Goal: Task Accomplishment & Management: Use online tool/utility

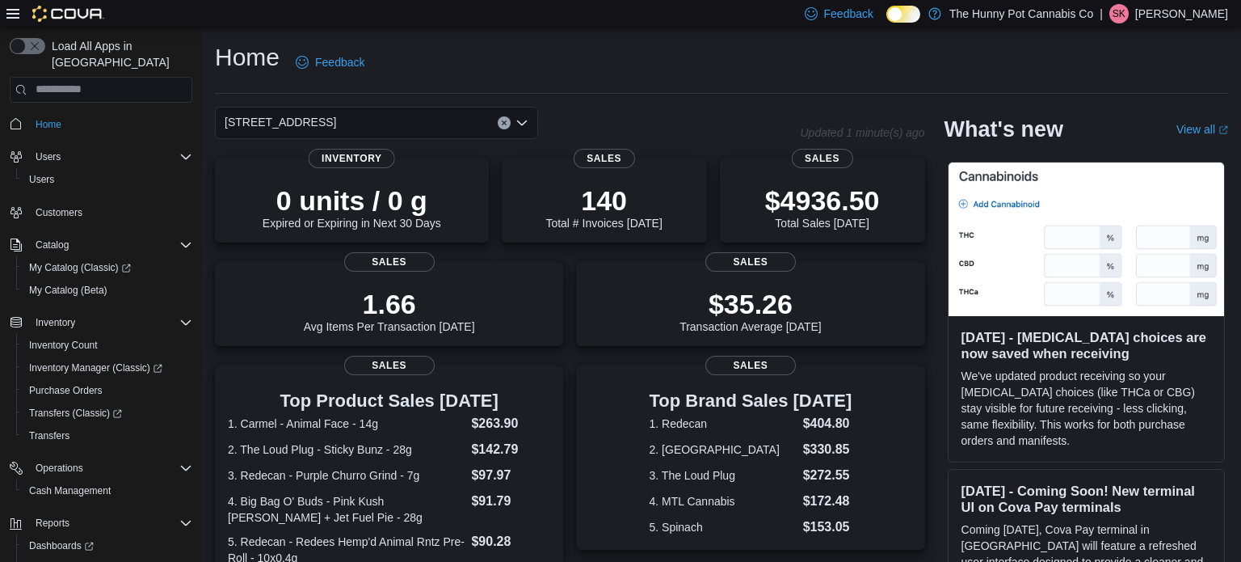
scroll to position [48, 0]
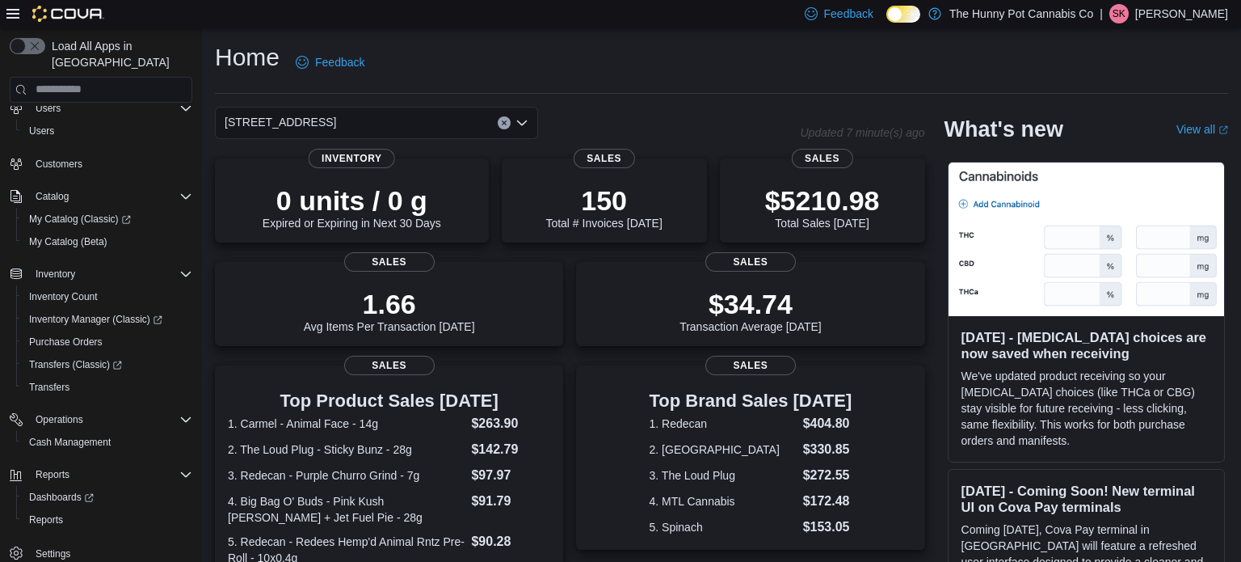
click at [165, 154] on span "Customers" at bounding box center [110, 164] width 163 height 20
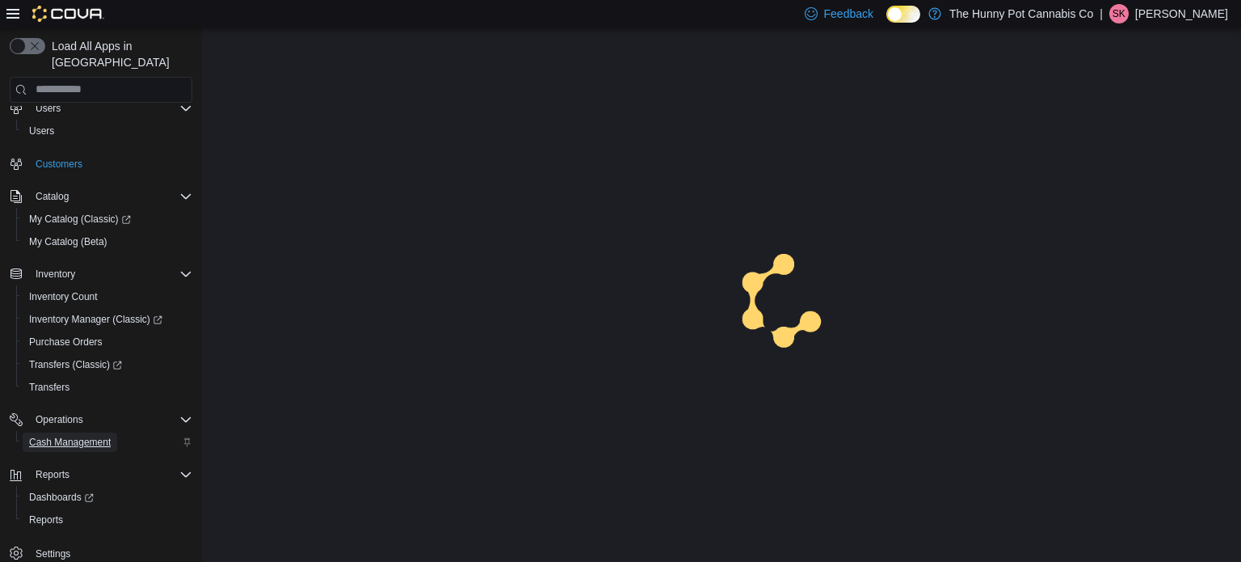
click at [91, 436] on span "Cash Management" at bounding box center [70, 442] width 82 height 13
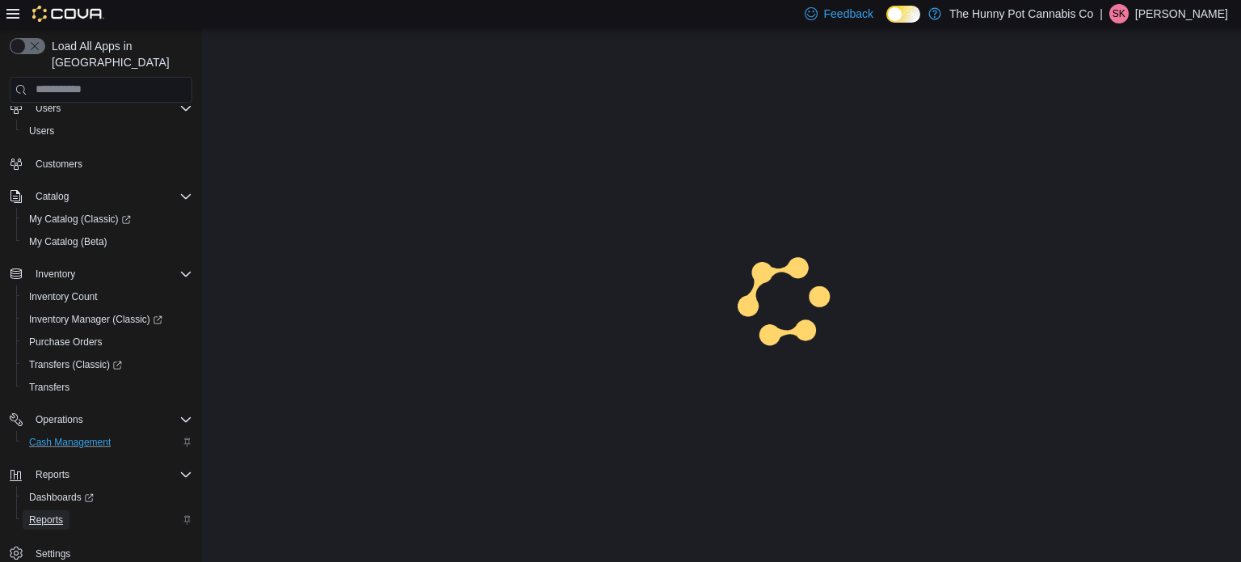
click at [50, 513] on span "Reports" at bounding box center [46, 519] width 34 height 13
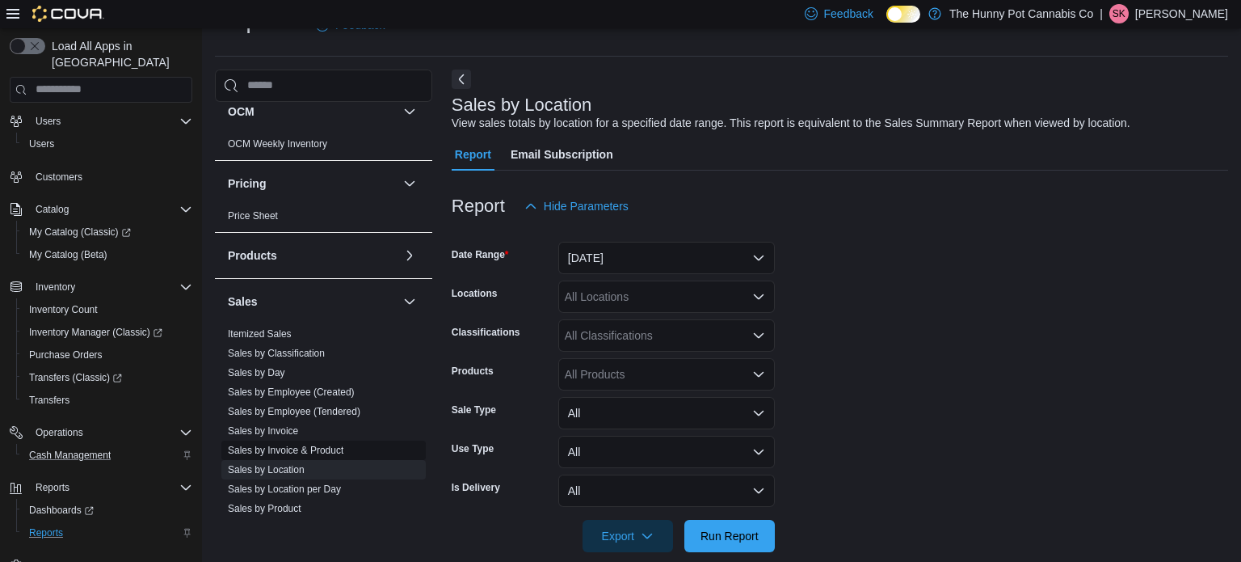
scroll to position [666, 0]
click at [315, 414] on span "Sales by Employee (Tendered)" at bounding box center [323, 408] width 204 height 19
click at [367, 410] on span "Sales by Employee (Tendered)" at bounding box center [323, 408] width 204 height 19
click at [384, 406] on span "Sales by Employee (Tendered)" at bounding box center [323, 408] width 204 height 19
click at [309, 412] on link "Sales by Employee (Tendered)" at bounding box center [294, 408] width 133 height 11
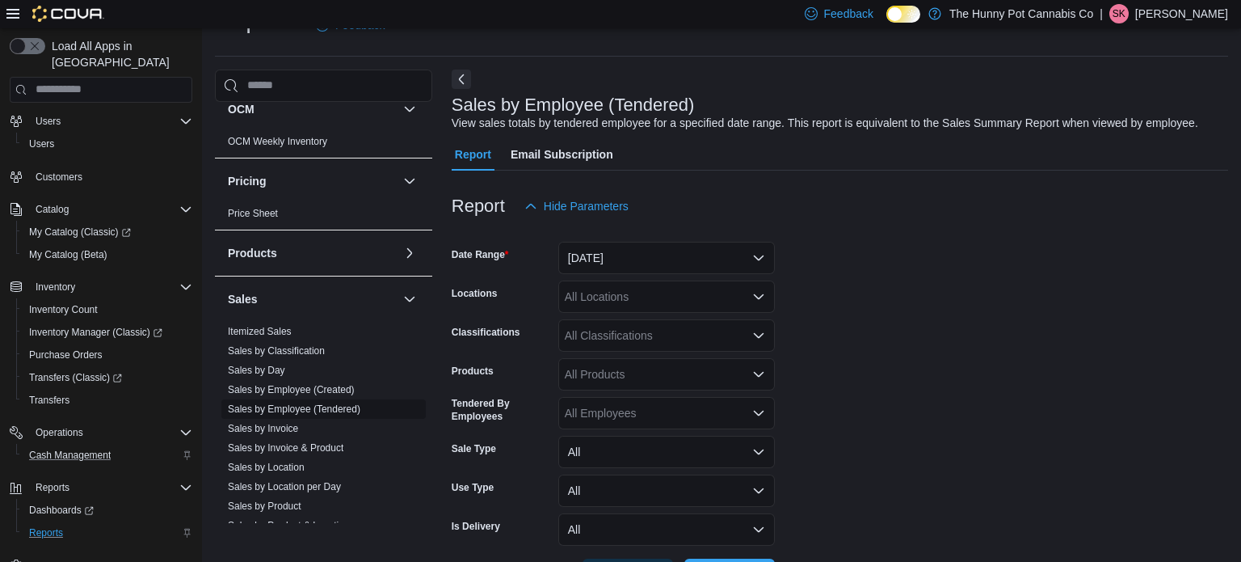
click at [277, 403] on link "Sales by Employee (Tendered)" at bounding box center [294, 408] width 133 height 11
click at [309, 406] on link "Sales by Employee (Tendered)" at bounding box center [294, 408] width 133 height 11
click at [638, 260] on button "[DATE]" at bounding box center [666, 258] width 217 height 32
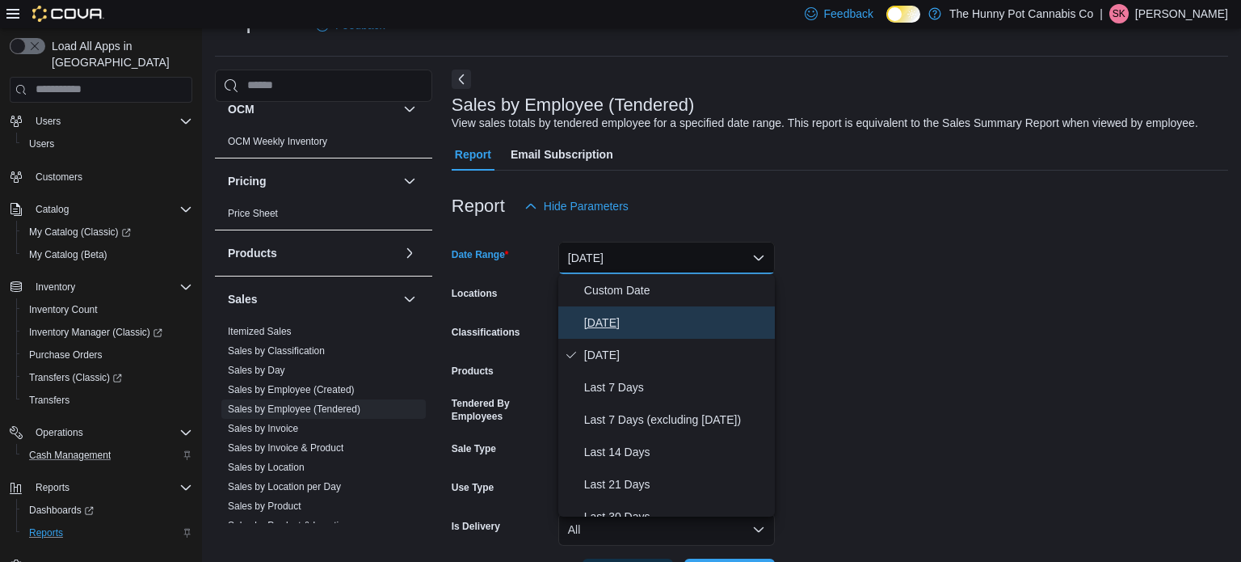
click at [625, 320] on span "[DATE]" at bounding box center [676, 322] width 184 height 19
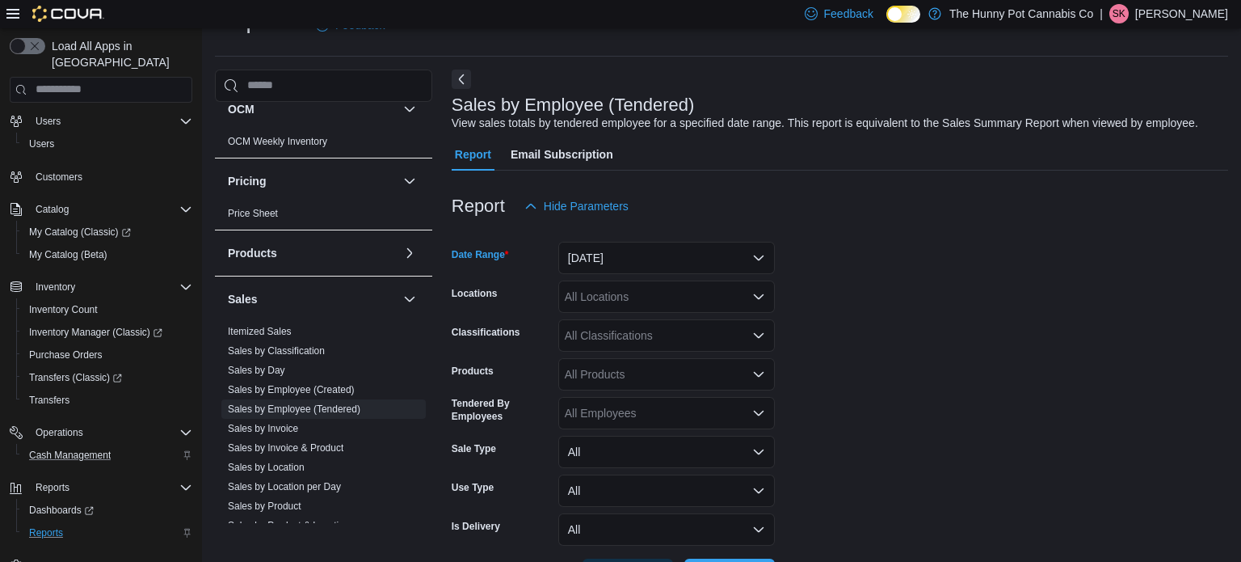
click at [629, 290] on div "All Locations" at bounding box center [666, 296] width 217 height 32
type input "****"
click at [629, 335] on button "[STREET_ADDRESS]" at bounding box center [666, 324] width 217 height 23
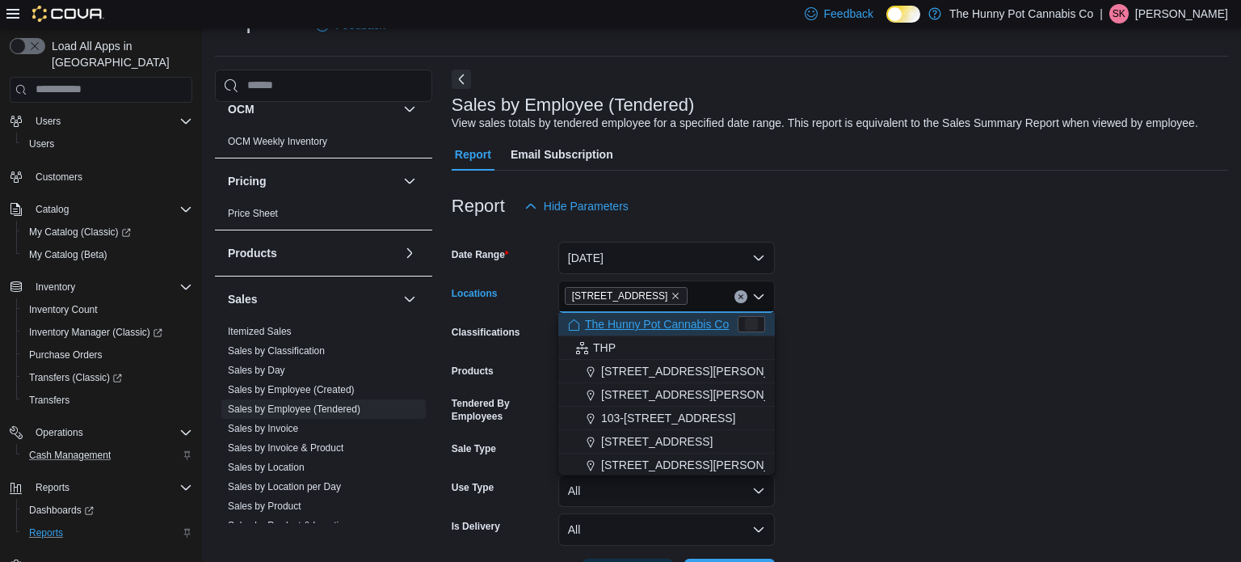
click at [869, 308] on form "Date Range [DATE] Locations [STREET_ADDRESS] Selected. [STREET_ADDRESS] Backspa…" at bounding box center [840, 406] width 777 height 368
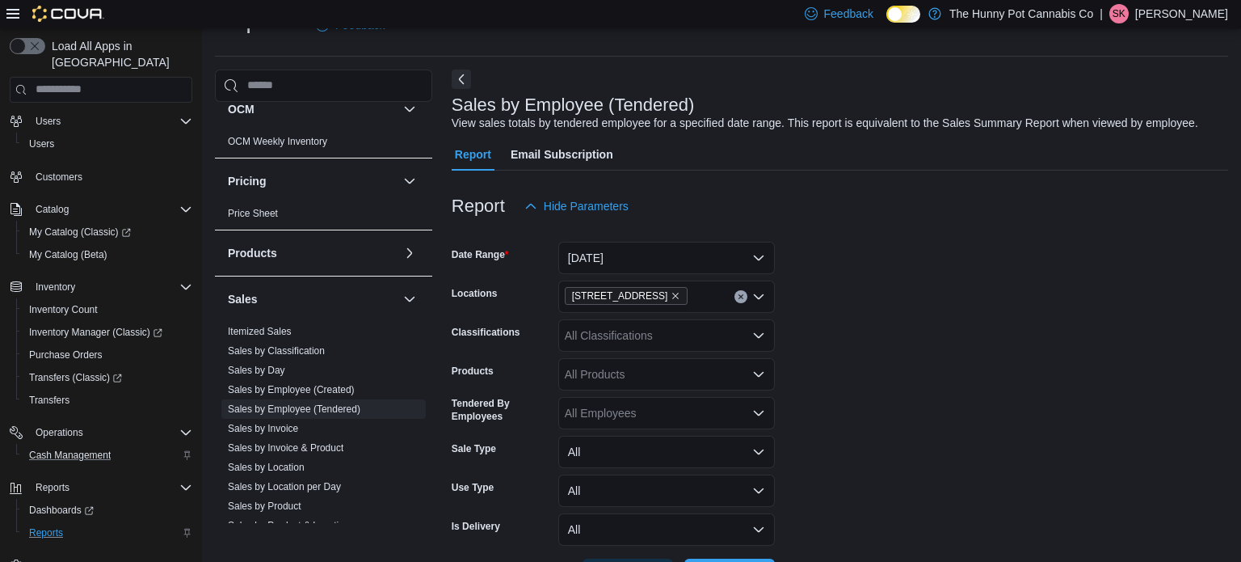
scroll to position [98, 0]
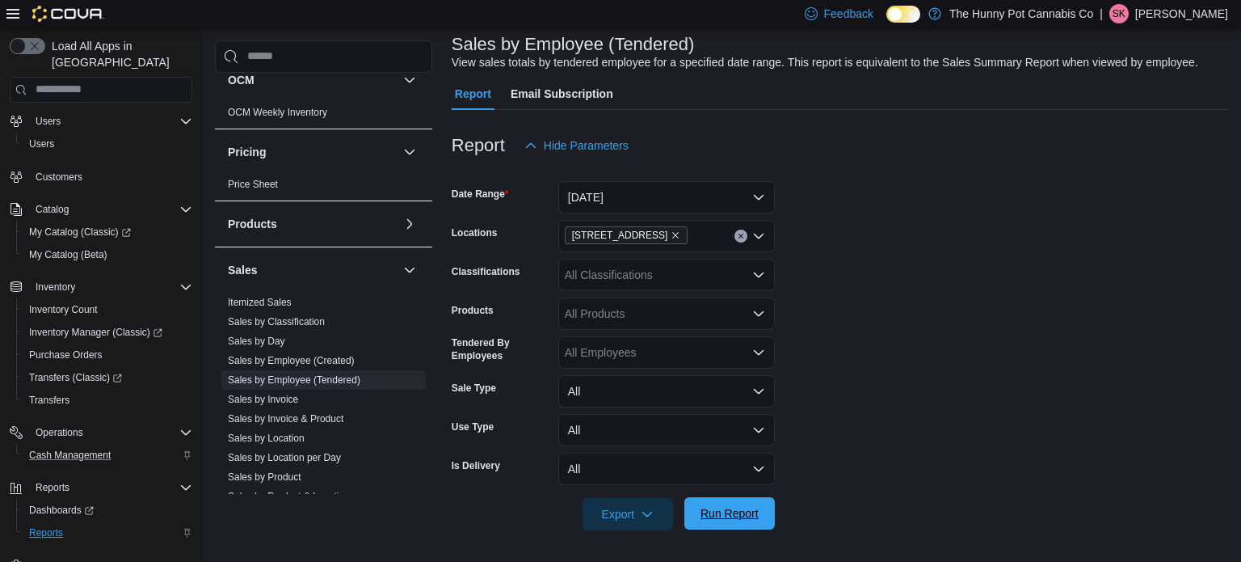
click at [753, 517] on span "Run Report" at bounding box center [730, 513] width 58 height 16
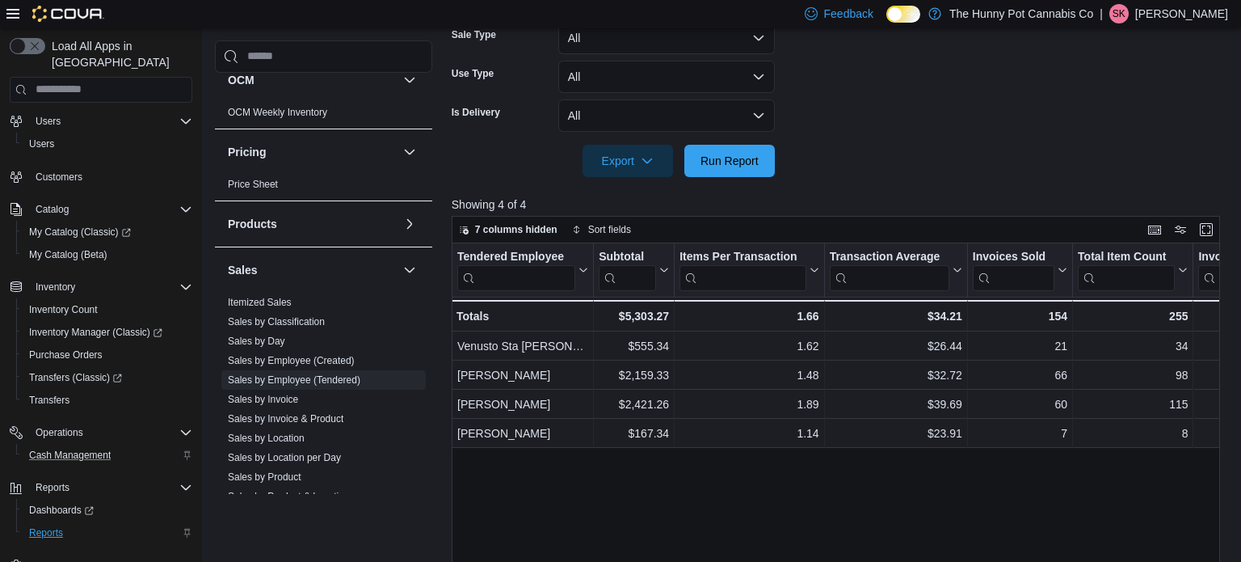
scroll to position [446, 0]
